Goal: Entertainment & Leisure: Consume media (video, audio)

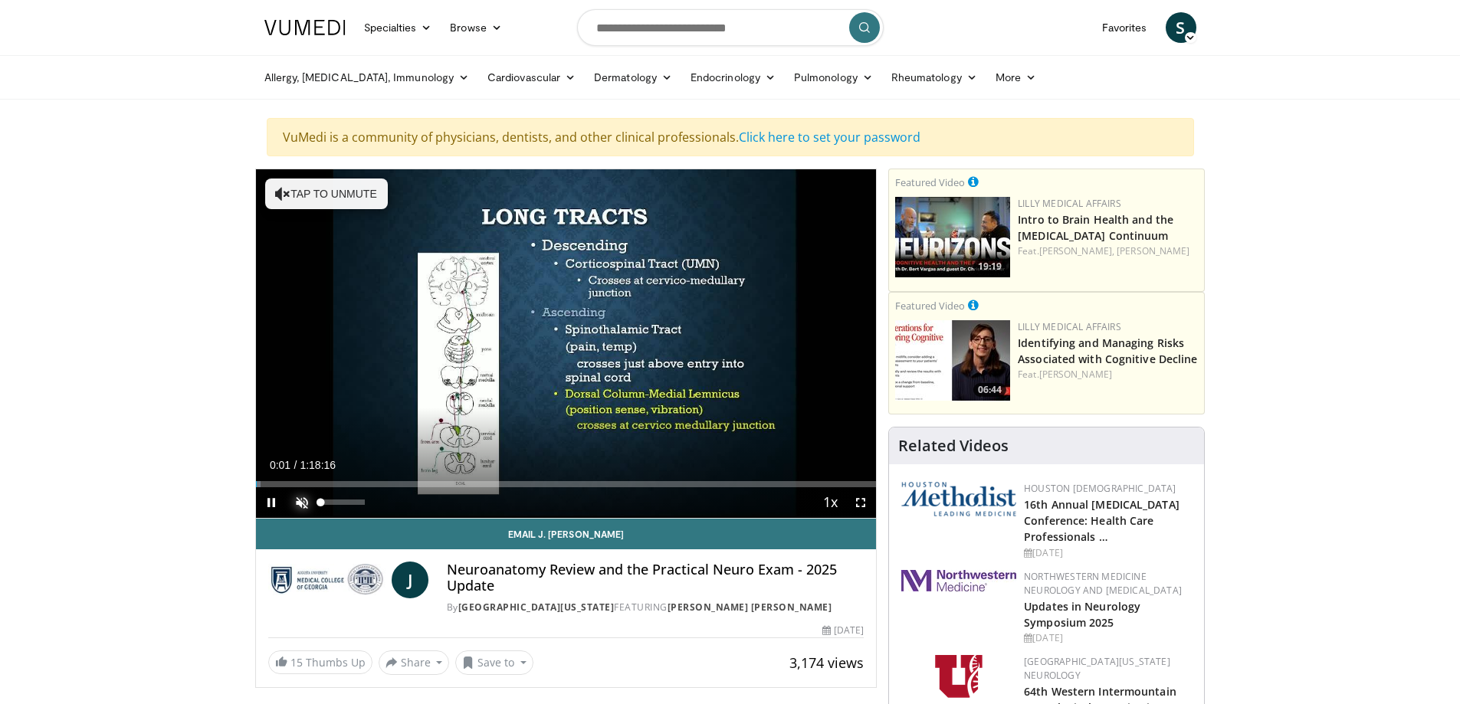
click at [297, 498] on span "Video Player" at bounding box center [302, 502] width 31 height 31
click at [862, 503] on span "Video Player" at bounding box center [860, 502] width 31 height 31
click at [303, 501] on span "Video Player" at bounding box center [302, 502] width 31 height 31
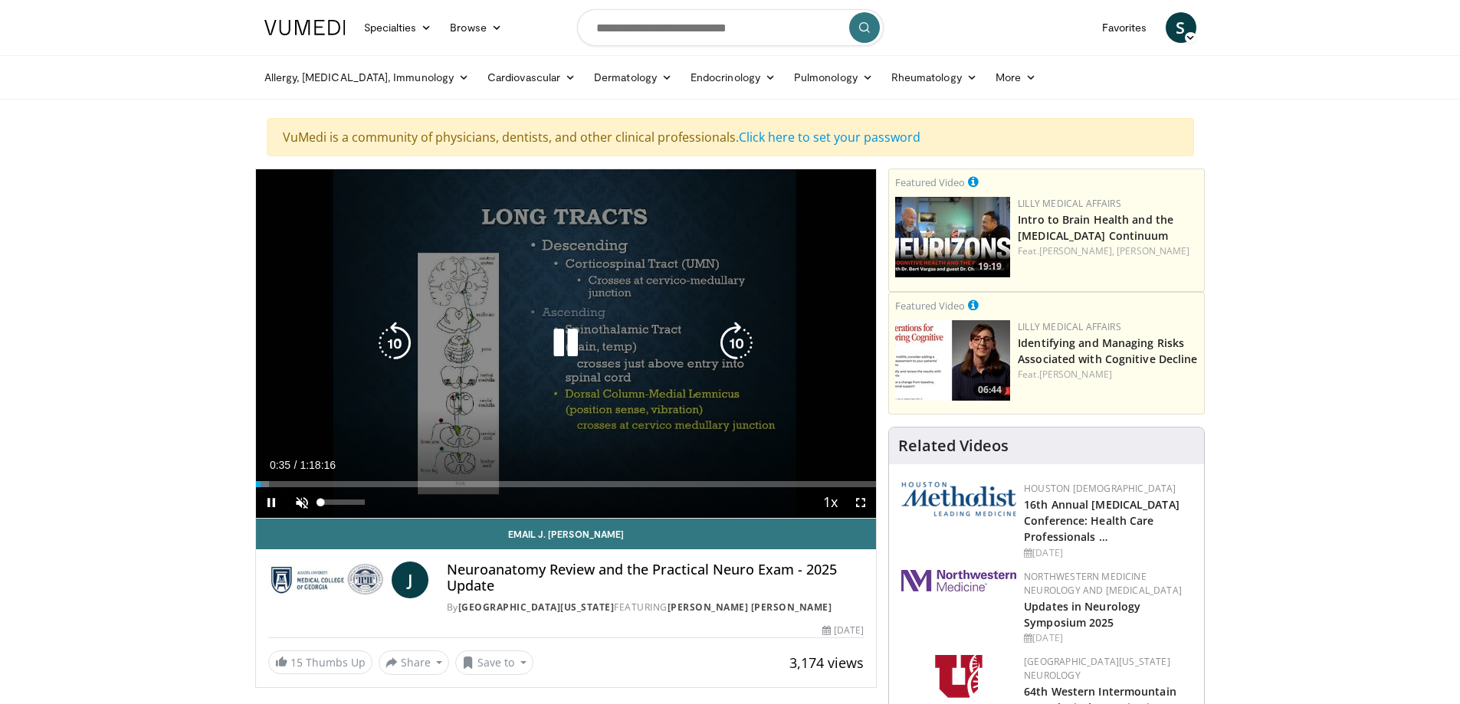
click at [303, 501] on video-js "**********" at bounding box center [566, 343] width 621 height 349
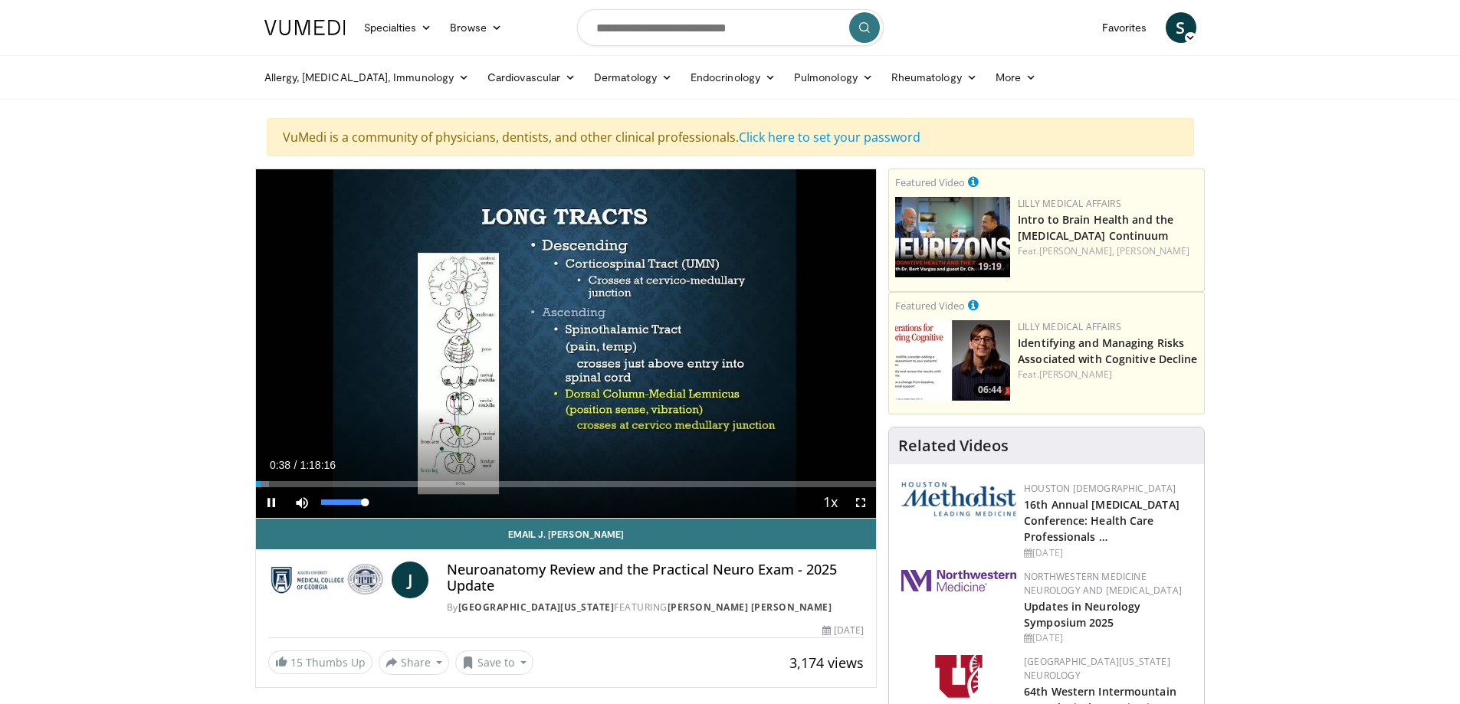
drag, startPoint x: 318, startPoint y: 503, endPoint x: 559, endPoint y: 503, distance: 241.3
click at [559, 503] on div "Current Time 0:38 / Duration 1:18:16 Pause Skip Backward Skip Forward Mute 100%…" at bounding box center [566, 502] width 621 height 31
drag, startPoint x: 280, startPoint y: 482, endPoint x: 695, endPoint y: 489, distance: 414.6
click at [695, 490] on div "Current Time 3:11 / Duration 1:18:16 Play Skip Backward Skip Forward Mute 100% …" at bounding box center [566, 502] width 621 height 31
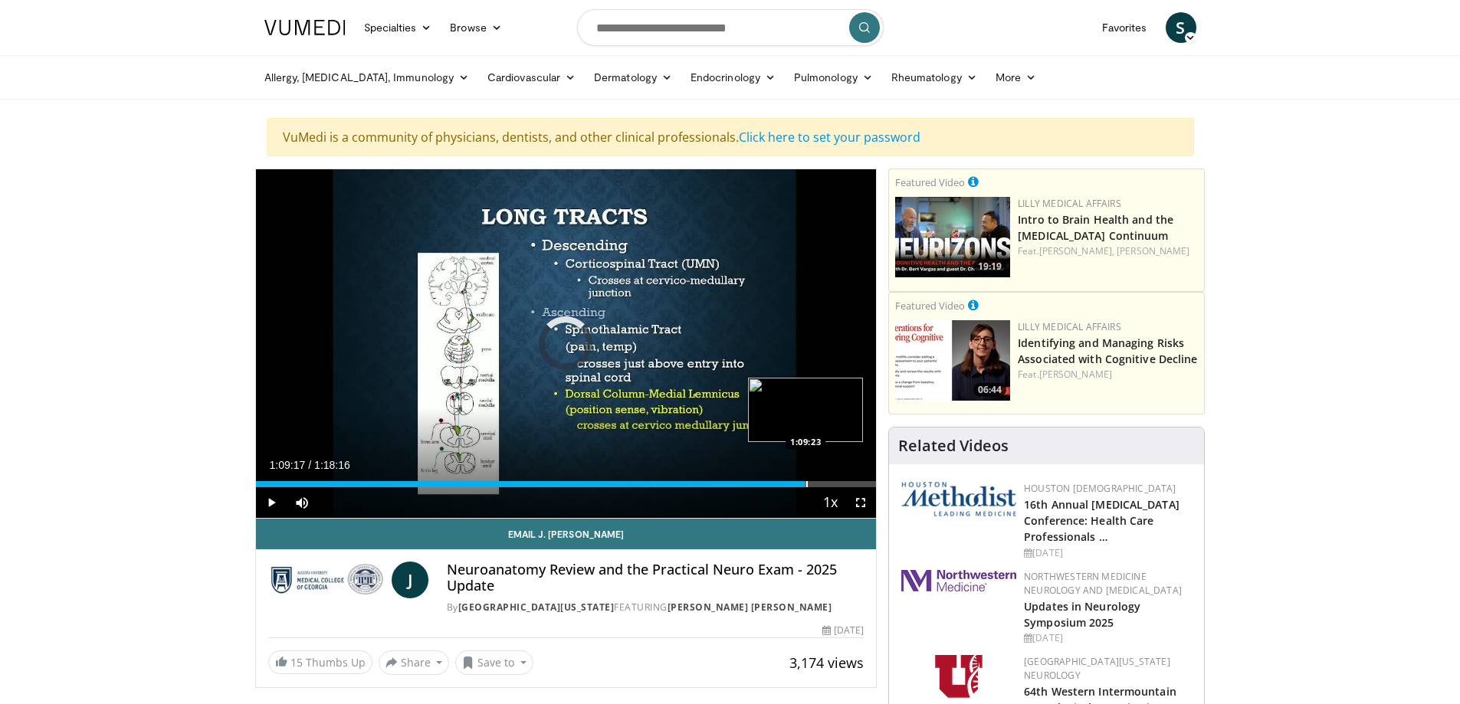
drag, startPoint x: 703, startPoint y: 482, endPoint x: 805, endPoint y: 485, distance: 101.9
click at [806, 485] on div "Progress Bar" at bounding box center [807, 484] width 2 height 6
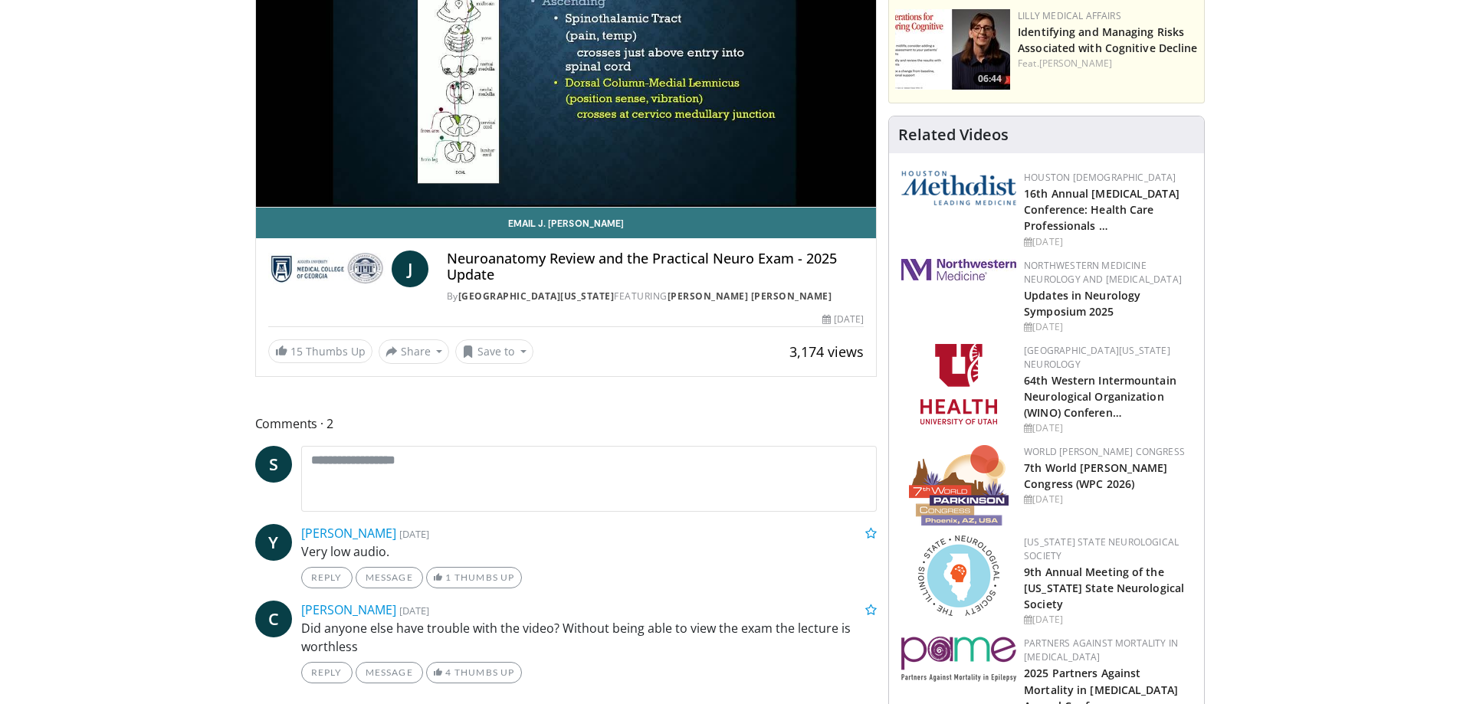
scroll to position [383, 0]
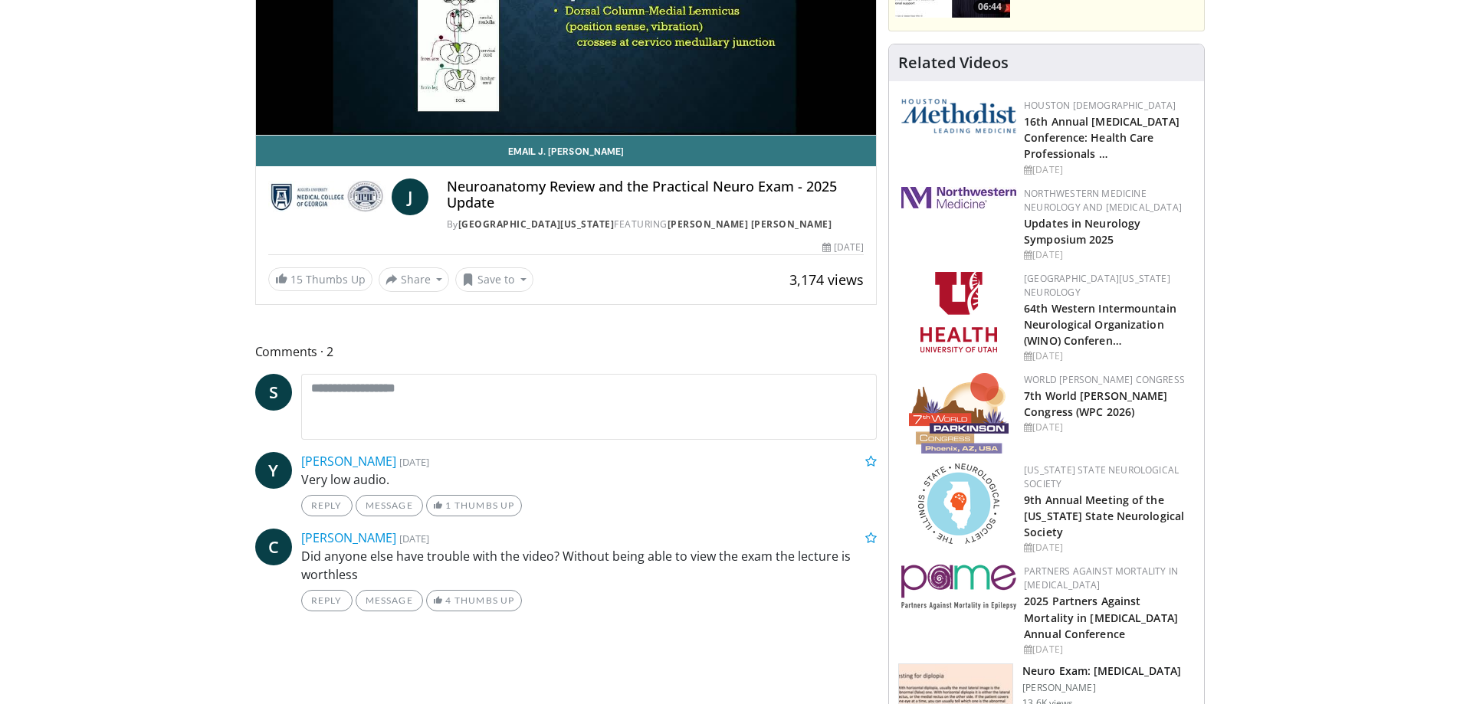
drag, startPoint x: 654, startPoint y: 461, endPoint x: 608, endPoint y: 388, distance: 86.7
click at [653, 457] on div "Comments 2 S Add images and documents Browse for files to upload or drag and dr…" at bounding box center [566, 480] width 622 height 277
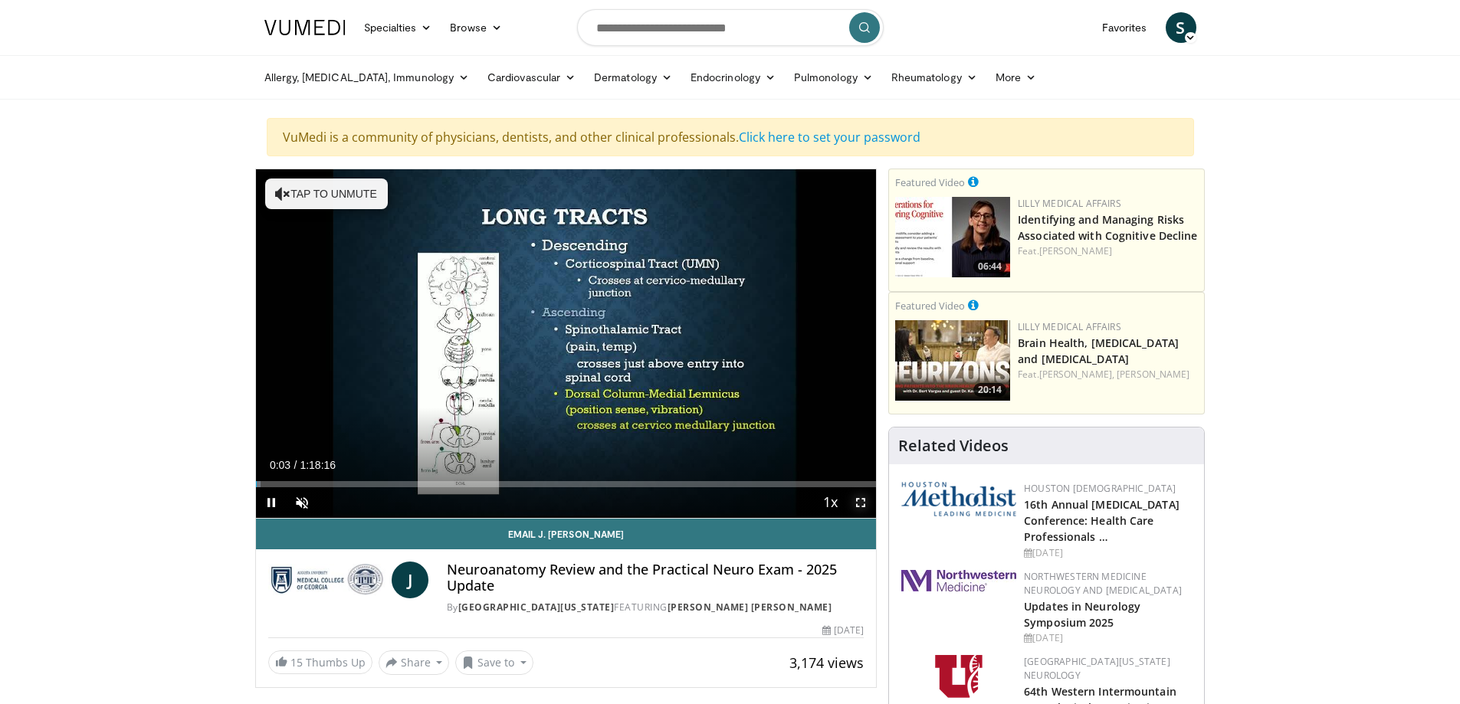
click at [857, 500] on span "Video Player" at bounding box center [860, 502] width 31 height 31
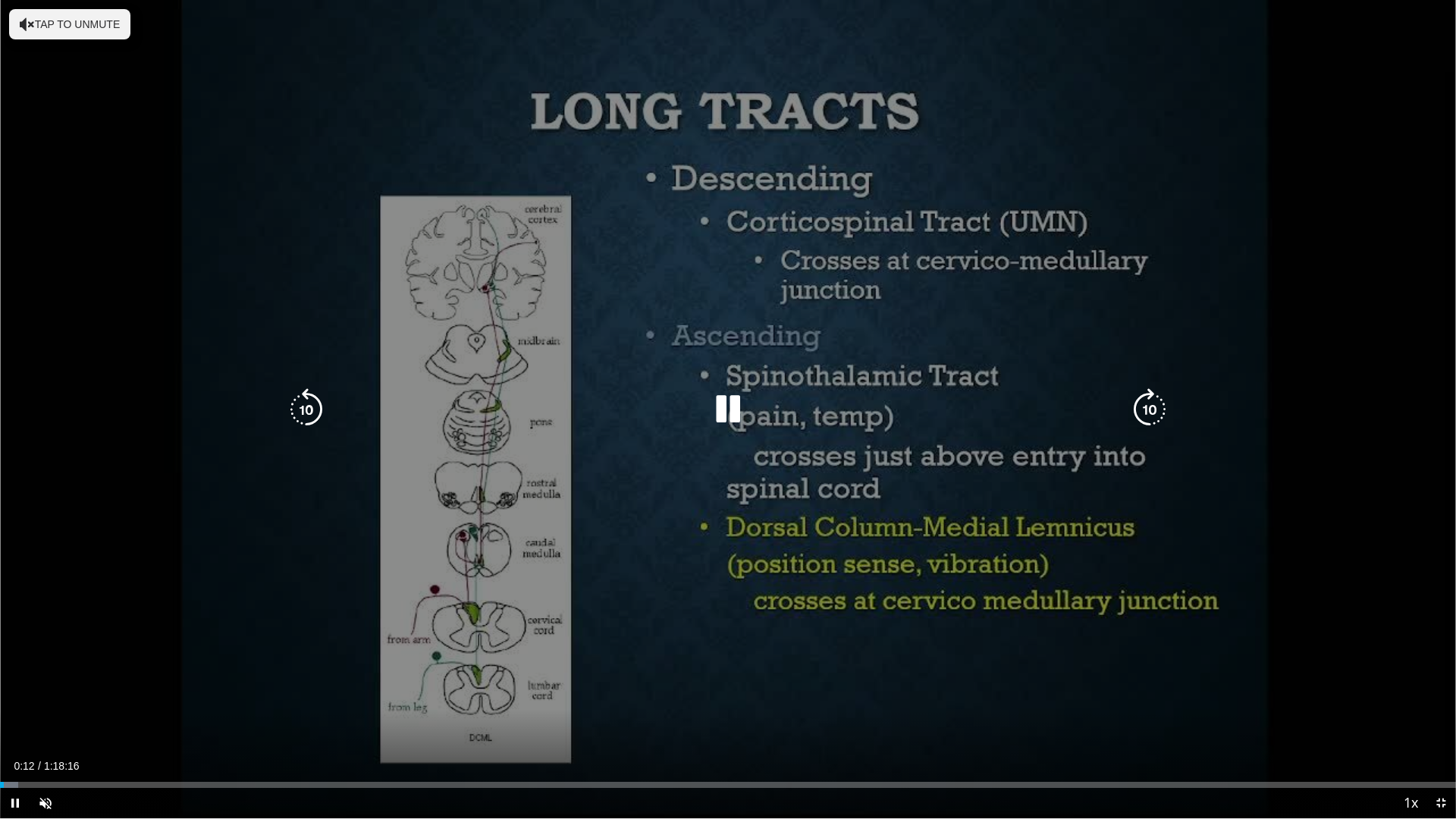
click at [79, 25] on button "Tap to unmute" at bounding box center [69, 24] width 122 height 31
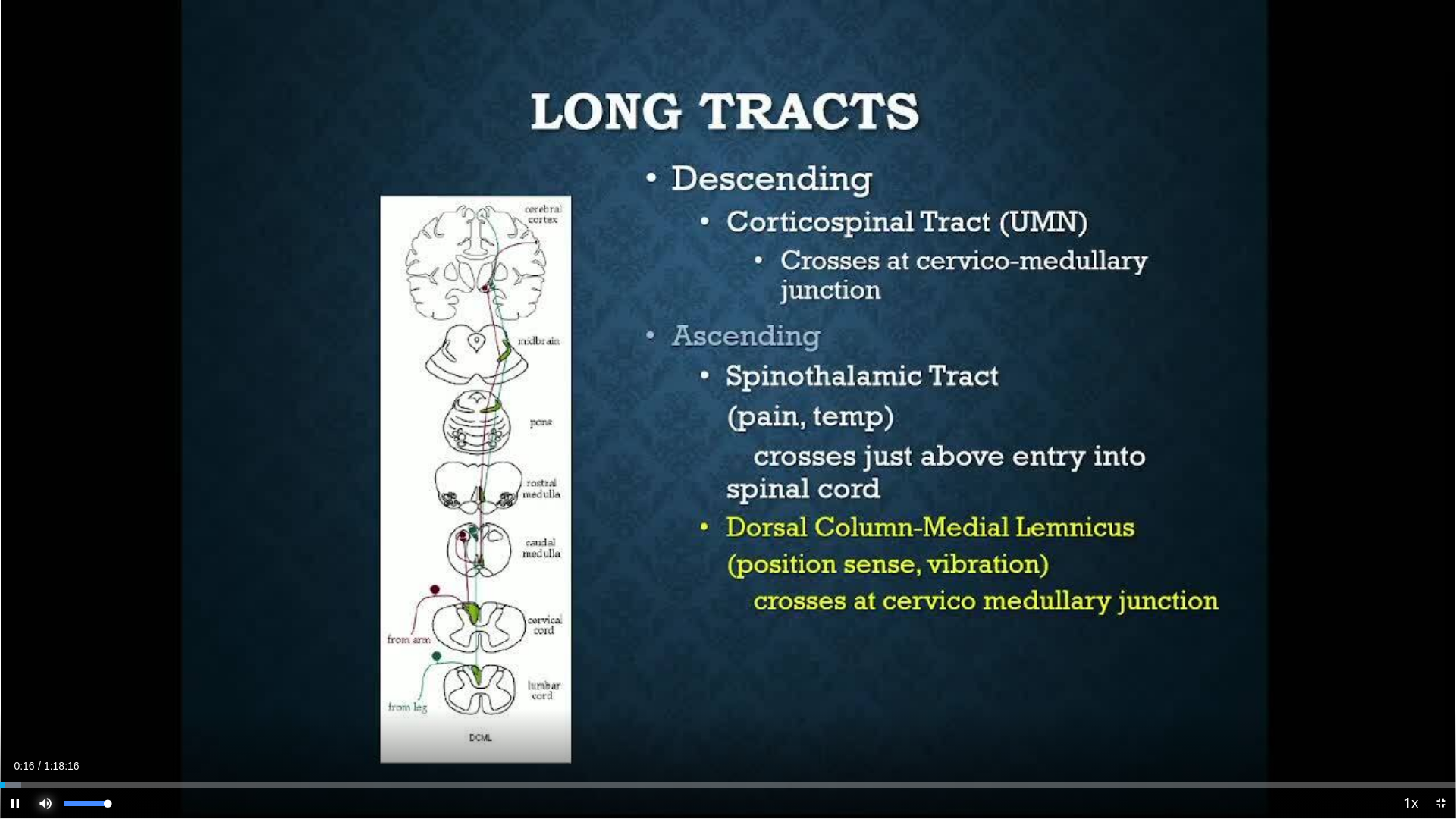
click at [39, 696] on span "Video Player" at bounding box center [46, 803] width 31 height 31
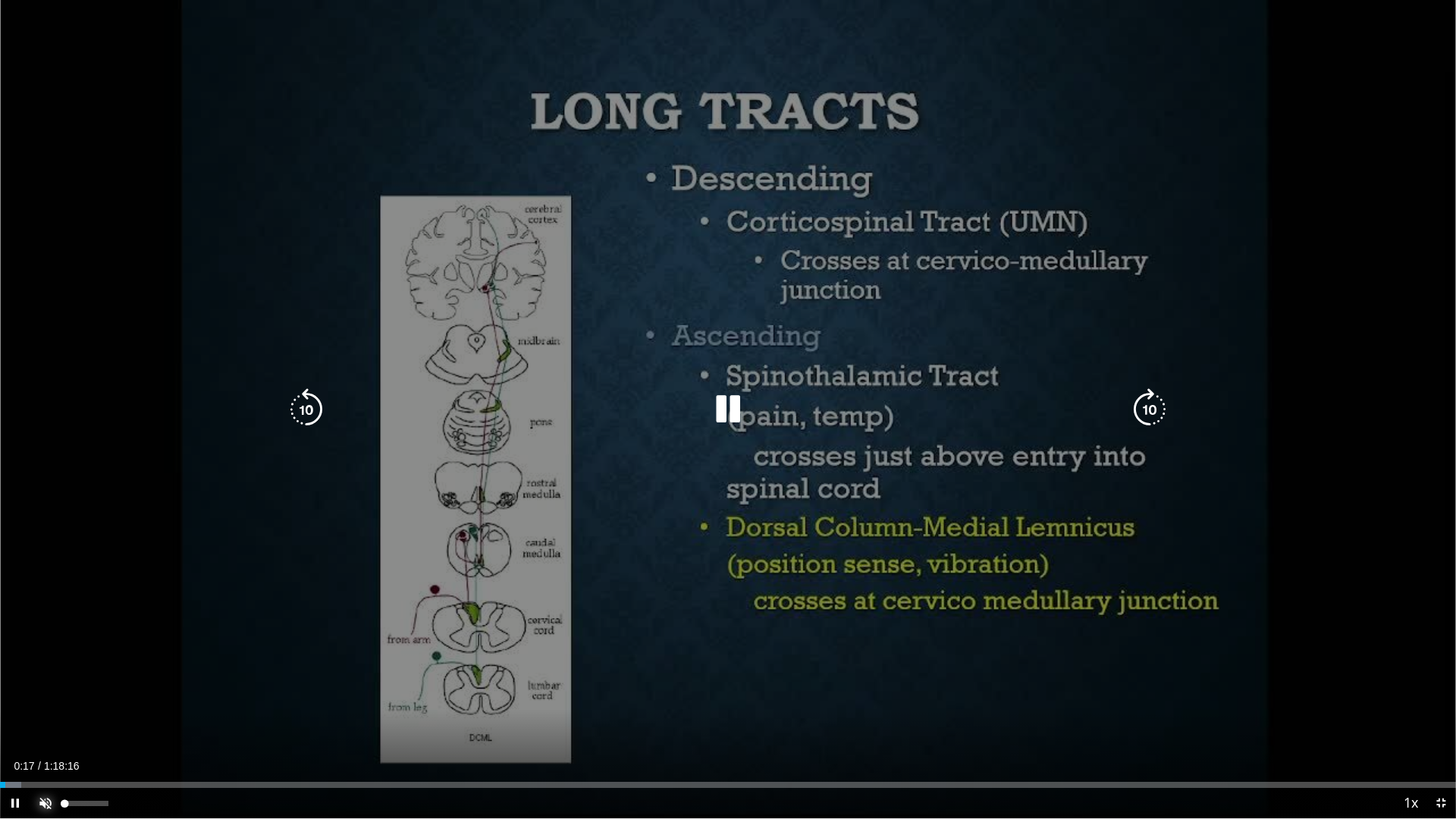
click at [40, 696] on span "Video Player" at bounding box center [46, 803] width 31 height 31
click at [1150, 404] on icon "Video Player" at bounding box center [1149, 409] width 43 height 43
click at [254, 696] on div "10 seconds Tap to unmute" at bounding box center [728, 409] width 1456 height 819
click at [261, 696] on div "10 seconds Tap to unmute" at bounding box center [728, 409] width 1456 height 819
click at [313, 696] on div "10 seconds Tap to unmute" at bounding box center [728, 409] width 1456 height 819
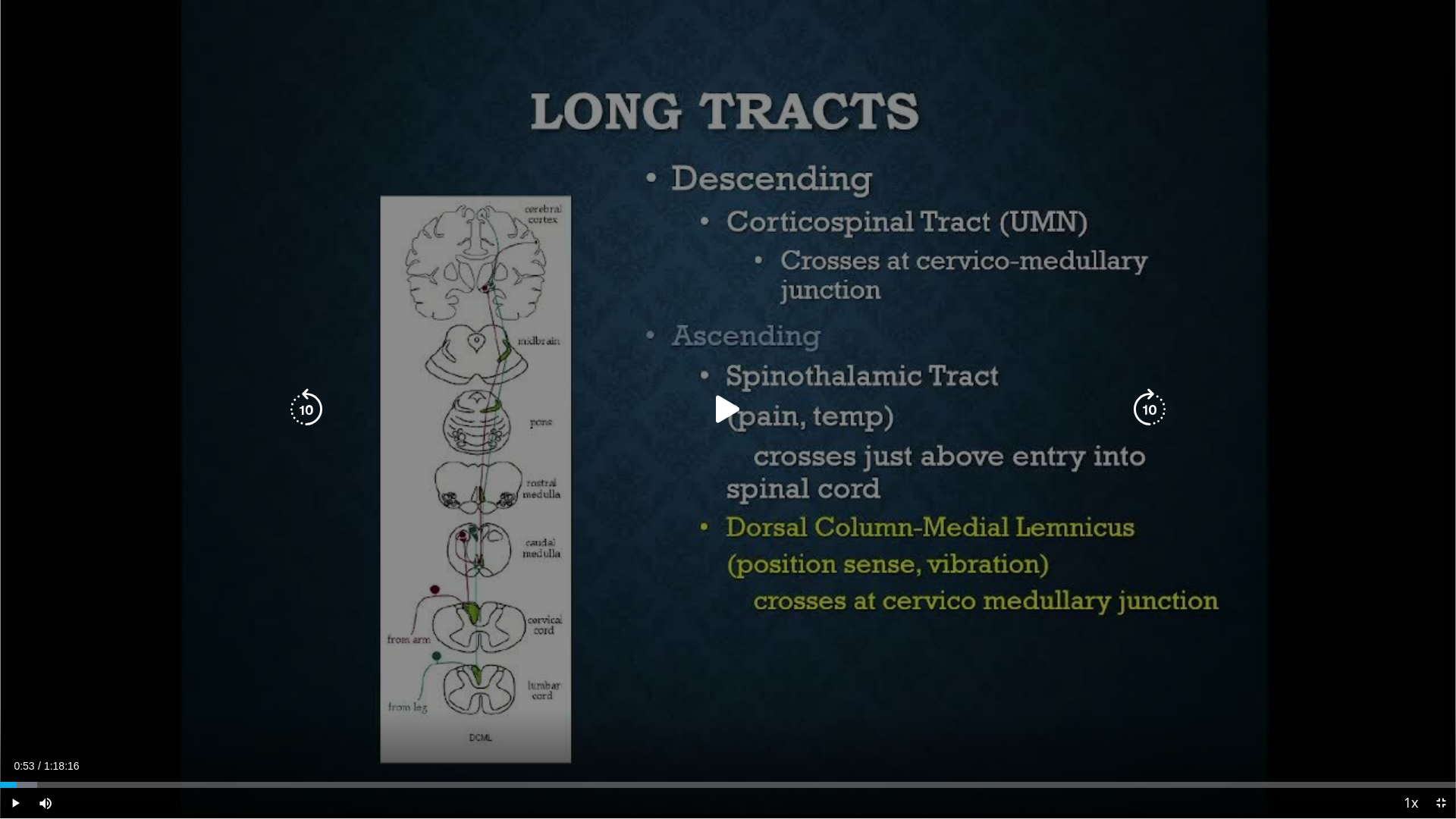
click at [313, 696] on div "10 seconds Tap to unmute" at bounding box center [728, 409] width 1456 height 819
click at [157, 696] on div "10 seconds Tap to unmute" at bounding box center [728, 409] width 1456 height 819
click at [158, 696] on div "10 seconds Tap to unmute" at bounding box center [728, 409] width 1456 height 819
click at [114, 696] on div "10 seconds Tap to unmute" at bounding box center [728, 409] width 1456 height 819
click at [115, 696] on div "10 seconds Tap to unmute" at bounding box center [728, 409] width 1456 height 819
